Goal: Entertainment & Leisure: Consume media (video, audio)

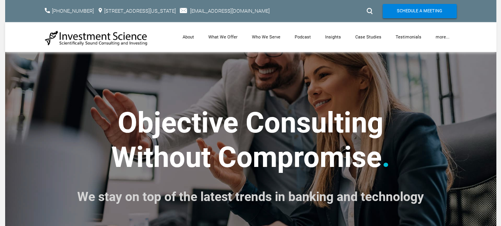
click at [371, 8] on div at bounding box center [369, 11] width 12 height 13
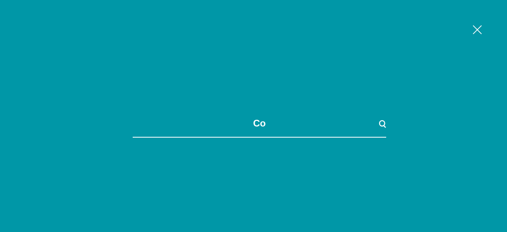
type input "c"
type input "statistical"
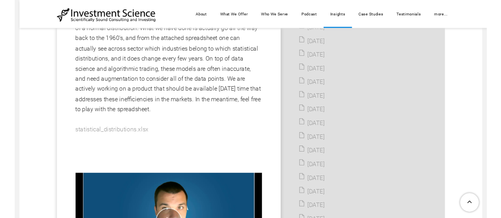
scroll to position [403, 0]
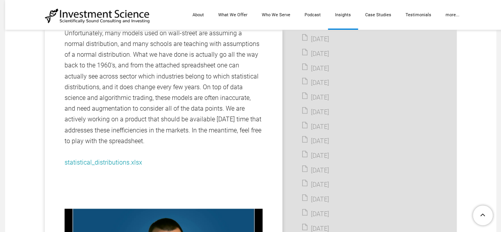
click at [105, 160] on link "statistical_distributions.xlsx ​" at bounding box center [104, 162] width 78 height 8
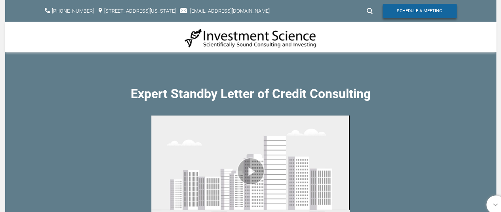
click at [442, 11] on span "Schedule A Meeting" at bounding box center [420, 11] width 46 height 14
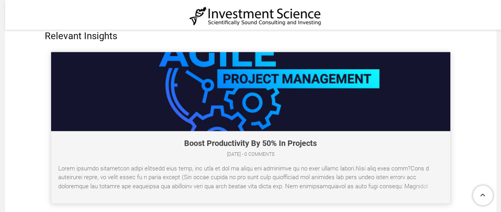
scroll to position [2131, 0]
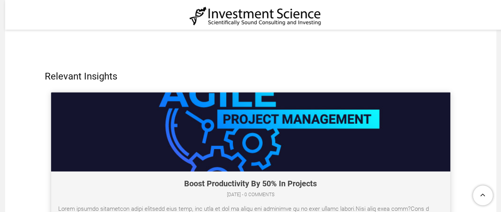
click at [361, 122] on link at bounding box center [250, 168] width 399 height 152
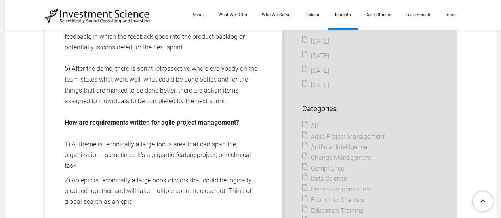
scroll to position [794, 0]
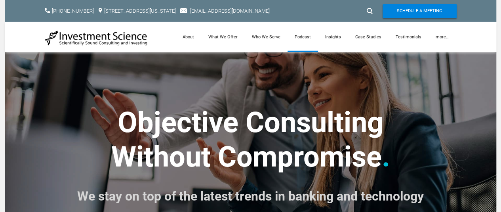
click at [308, 36] on link "Podcast" at bounding box center [302, 37] width 30 height 30
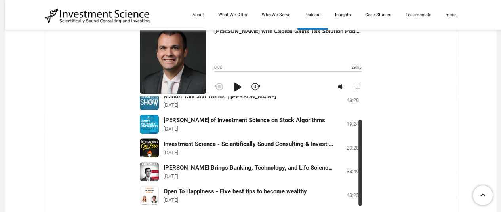
scroll to position [32, 0]
drag, startPoint x: 360, startPoint y: 134, endPoint x: 361, endPoint y: 170, distance: 35.6
click at [361, 170] on div at bounding box center [359, 163] width 3 height 86
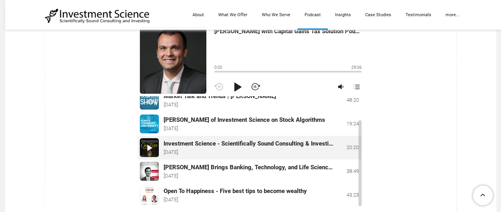
click at [148, 147] on div at bounding box center [149, 147] width 19 height 19
click at [232, 70] on div "0:08 20:20 2:23" at bounding box center [287, 70] width 147 height 10
click at [245, 70] on div "2:30 20:20 4:18" at bounding box center [287, 70] width 147 height 10
click at [238, 87] on div "Pause" at bounding box center [237, 87] width 14 height 14
